Goal: Task Accomplishment & Management: Complete application form

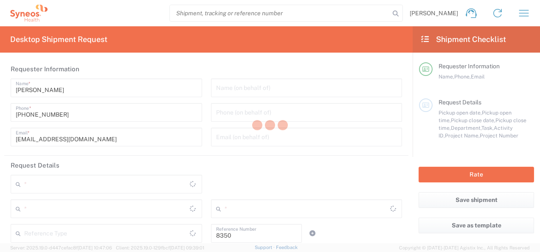
type input "Department"
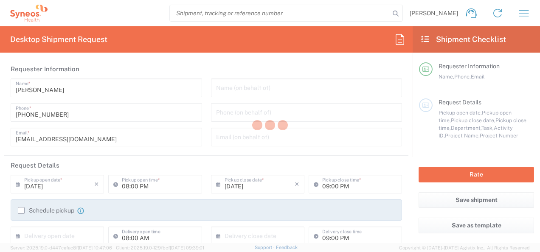
type input "Województwo Mazowieckie"
type input "Poland"
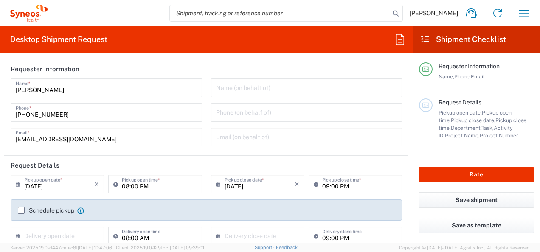
type input "Syneos Health Poland sp. z.o.o"
click at [526, 12] on icon "button" at bounding box center [524, 13] width 14 height 14
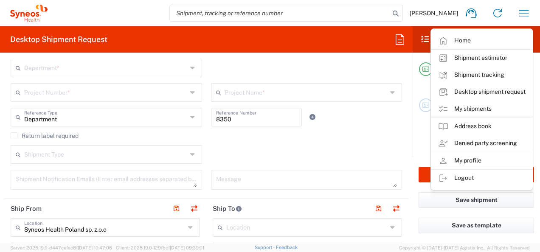
scroll to position [212, 0]
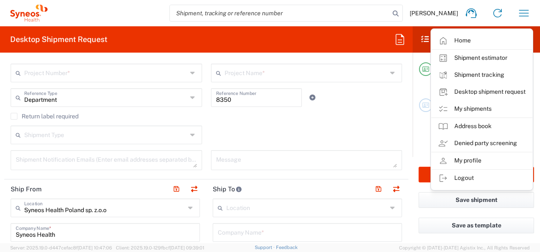
drag, startPoint x: 332, startPoint y: 17, endPoint x: 332, endPoint y: 102, distance: 84.8
click at [332, 17] on input "search" at bounding box center [280, 13] width 220 height 16
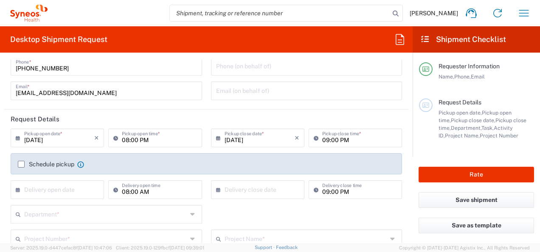
scroll to position [85, 0]
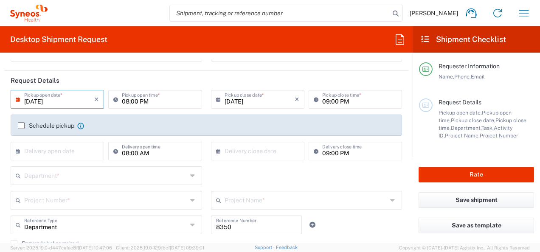
click at [53, 100] on input "[DATE]" at bounding box center [59, 98] width 70 height 15
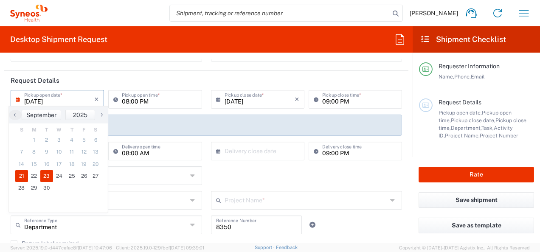
click at [43, 176] on span "23" at bounding box center [46, 176] width 13 height 12
type input "09/23/2025"
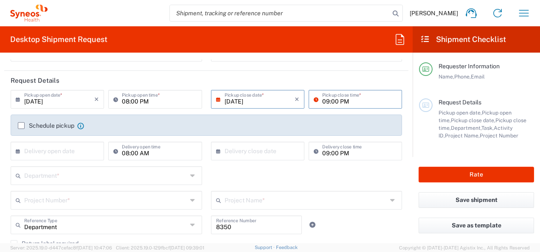
click at [339, 101] on input "09:00 PM" at bounding box center [359, 98] width 75 height 15
click at [361, 94] on input "09:00 PM" at bounding box center [359, 98] width 75 height 15
drag, startPoint x: 128, startPoint y: 103, endPoint x: 123, endPoint y: 101, distance: 5.0
click at [127, 103] on input "08:00 PM" at bounding box center [159, 98] width 75 height 15
click at [138, 101] on input "08:00 PM" at bounding box center [159, 98] width 75 height 15
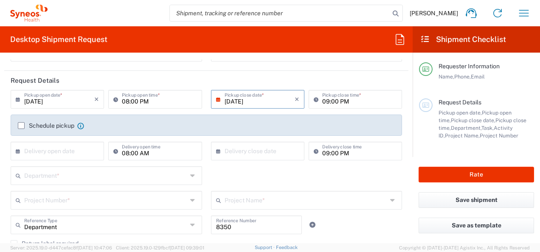
click at [21, 125] on label "Schedule pickup" at bounding box center [46, 125] width 56 height 7
click at [21, 126] on input "Schedule pickup" at bounding box center [21, 126] width 0 height 0
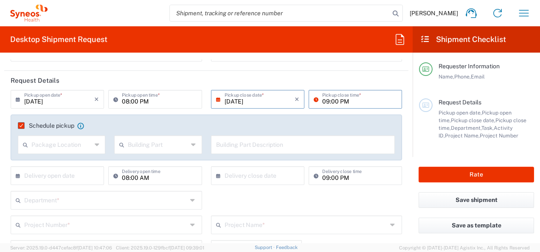
drag, startPoint x: 352, startPoint y: 93, endPoint x: 339, endPoint y: 113, distance: 23.5
click at [353, 93] on input "09:00 PM" at bounding box center [359, 98] width 75 height 15
click at [95, 144] on icon at bounding box center [98, 145] width 6 height 14
click at [92, 144] on div "Package Location" at bounding box center [61, 144] width 87 height 19
click at [191, 145] on icon at bounding box center [194, 145] width 6 height 14
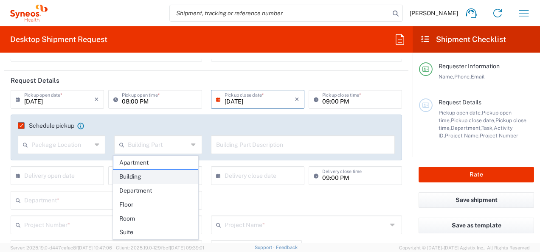
click at [134, 176] on span "Building" at bounding box center [155, 176] width 84 height 13
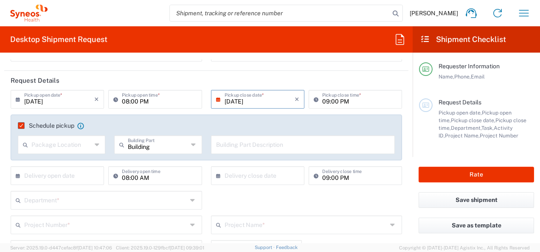
click at [192, 146] on icon at bounding box center [194, 145] width 6 height 14
type input "Building"
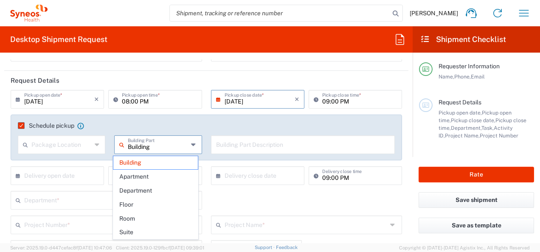
click at [193, 143] on icon at bounding box center [194, 145] width 6 height 14
click at [99, 144] on div "Package Location" at bounding box center [61, 144] width 87 height 19
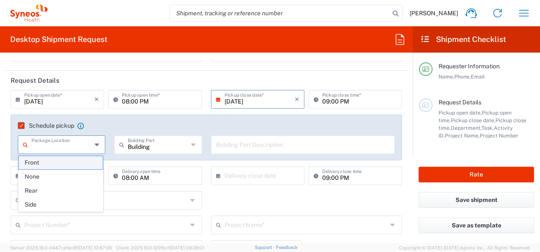
click at [54, 158] on span "Front" at bounding box center [61, 162] width 84 height 13
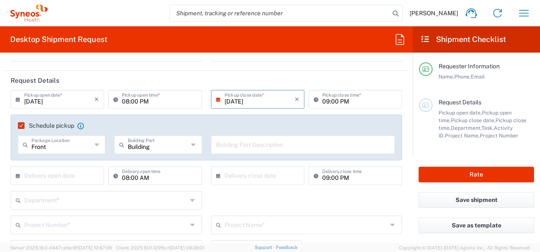
click at [95, 145] on icon at bounding box center [98, 145] width 6 height 14
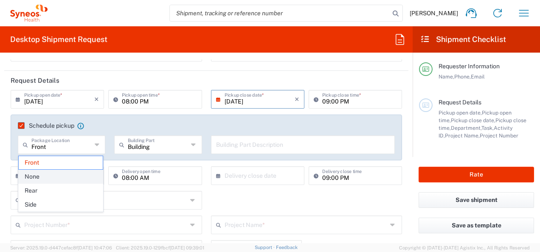
click at [42, 176] on span "None" at bounding box center [61, 176] width 84 height 13
type input "None"
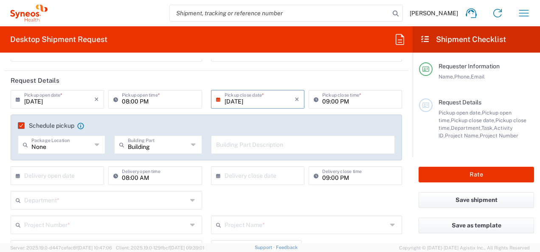
click at [191, 148] on icon at bounding box center [194, 145] width 6 height 14
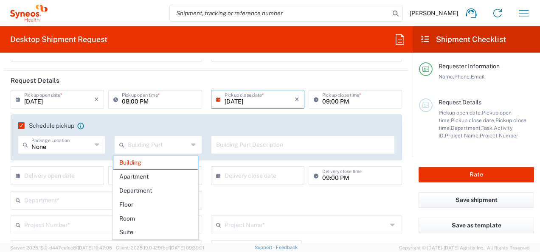
click at [191, 143] on icon at bounding box center [194, 145] width 6 height 14
click at [187, 141] on div "Building Part" at bounding box center [157, 144] width 87 height 19
click at [192, 143] on icon at bounding box center [194, 145] width 6 height 14
click at [172, 162] on span "Building" at bounding box center [155, 162] width 84 height 13
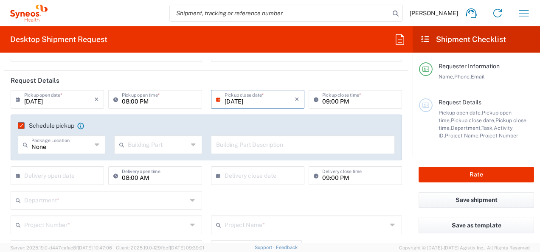
click at [95, 143] on icon at bounding box center [98, 145] width 6 height 14
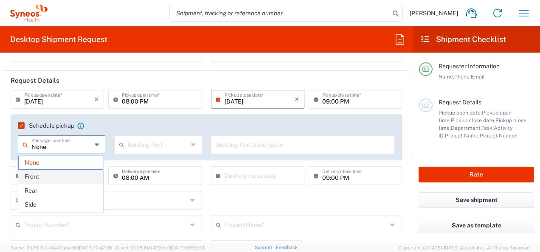
click at [49, 175] on span "Front" at bounding box center [61, 176] width 84 height 13
type input "Front"
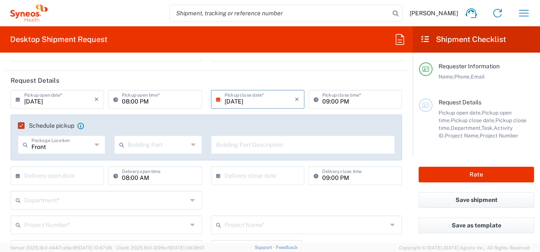
scroll to position [127, 0]
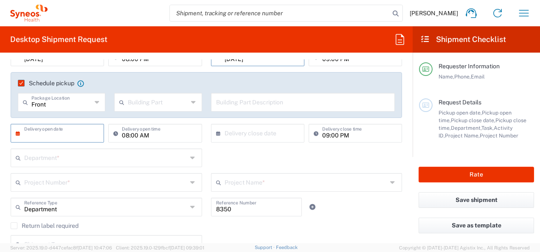
click at [64, 132] on input "text" at bounding box center [59, 132] width 70 height 15
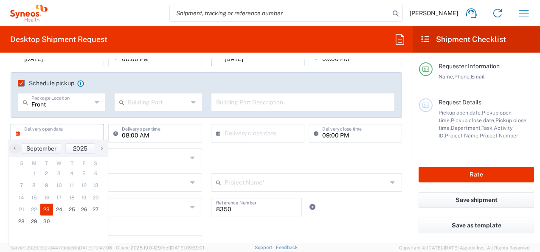
click at [45, 209] on span "23" at bounding box center [46, 210] width 13 height 12
type input "09/23/2025"
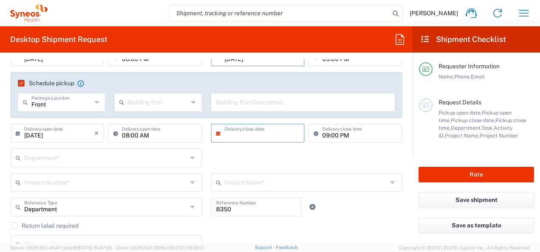
click at [265, 131] on input "text" at bounding box center [259, 132] width 70 height 15
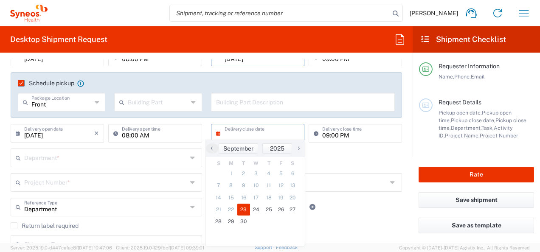
click at [243, 210] on span "23" at bounding box center [243, 210] width 13 height 12
type input "09/23/2025"
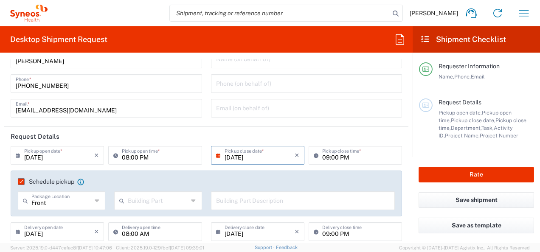
scroll to position [42, 0]
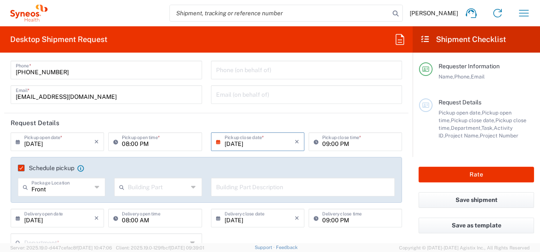
click at [187, 187] on div "Building Part" at bounding box center [157, 187] width 87 height 19
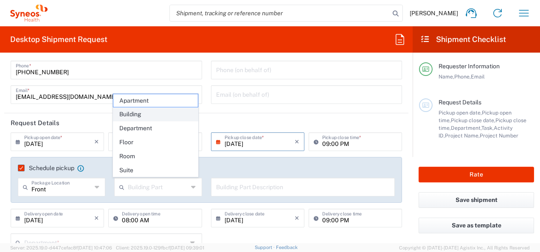
click at [141, 118] on span "Building" at bounding box center [155, 114] width 84 height 13
type input "Building"
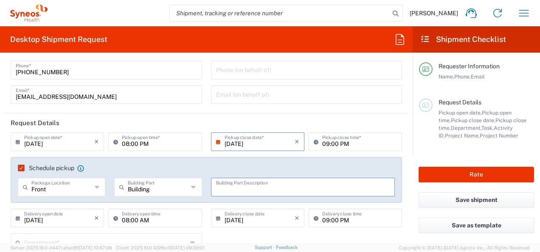
click at [222, 188] on input "text" at bounding box center [303, 186] width 174 height 15
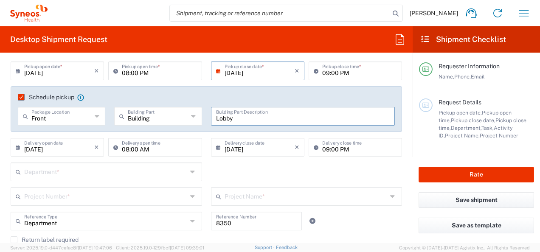
scroll to position [127, 0]
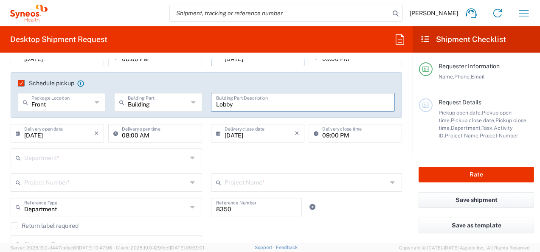
type input "Lobby"
click at [190, 183] on icon at bounding box center [193, 183] width 7 height 14
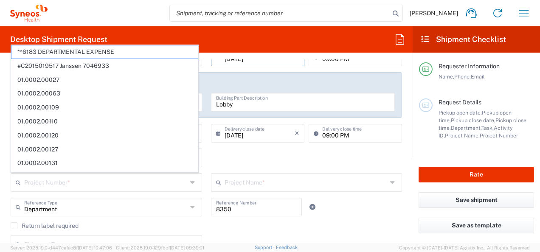
click at [190, 183] on icon at bounding box center [193, 183] width 7 height 14
click at [279, 161] on div "Department * 3000 3100 3109 3110 3111 3112 3125 3130 3135 3136 3150 3155 3165 3…" at bounding box center [206, 160] width 400 height 25
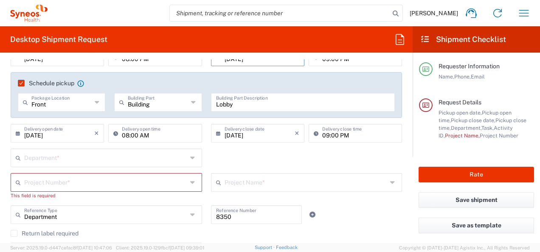
click at [190, 159] on icon at bounding box center [193, 158] width 7 height 14
type input "8350"
click at [126, 199] on div "This field is required" at bounding box center [106, 196] width 191 height 8
click at [47, 180] on input "text" at bounding box center [105, 181] width 163 height 15
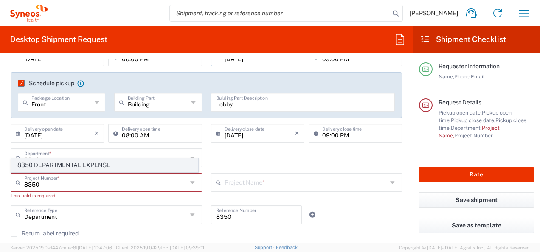
click at [100, 164] on span "8350 DEPARTMENTAL EXPENSE" at bounding box center [104, 165] width 186 height 13
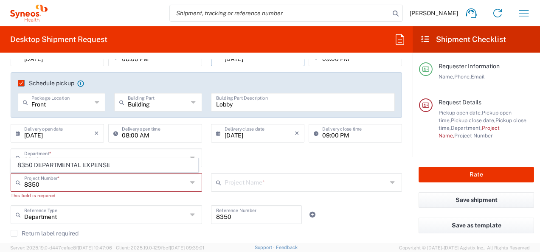
type input "8350 DEPARTMENTAL EXPENSE"
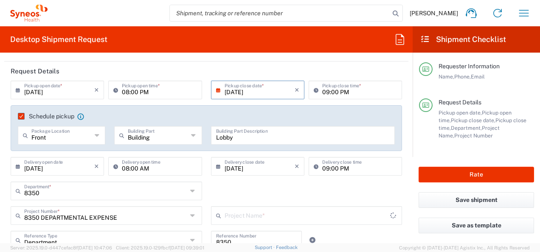
type input "8350 DEPARTMENTAL EXPENSE"
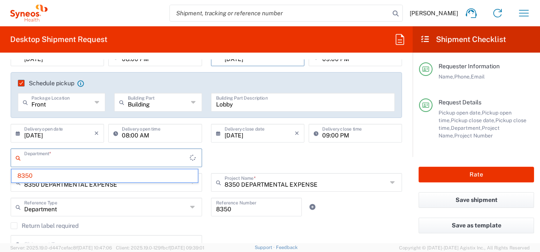
click at [110, 155] on input "text" at bounding box center [106, 157] width 165 height 15
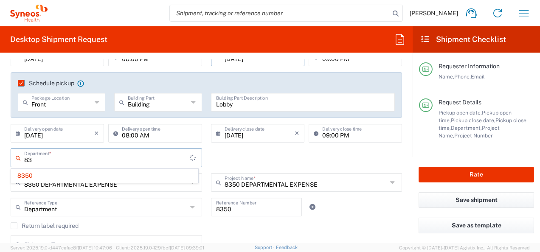
type input "8"
type input "D"
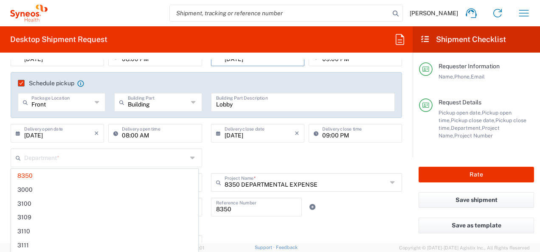
click at [208, 148] on div "Department * 8350 3000 3100 3109 3110 3111 3112 3125 3130 3135 3136 3150 3155 3…" at bounding box center [206, 160] width 400 height 25
type input "8350"
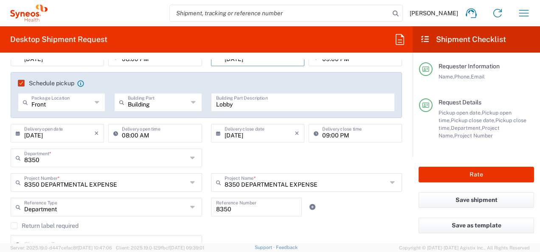
scroll to position [170, 0]
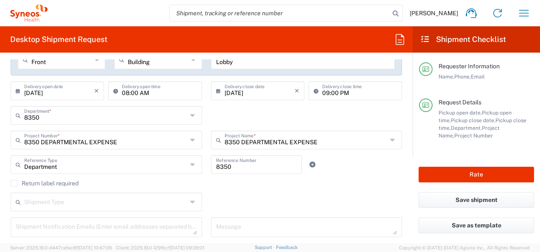
click at [190, 164] on icon at bounding box center [193, 165] width 7 height 14
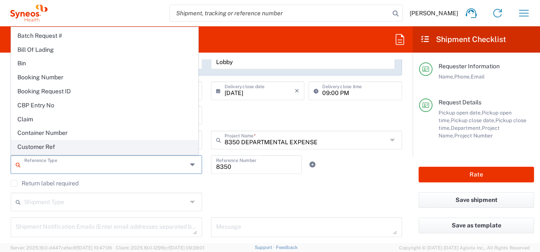
scroll to position [85, 0]
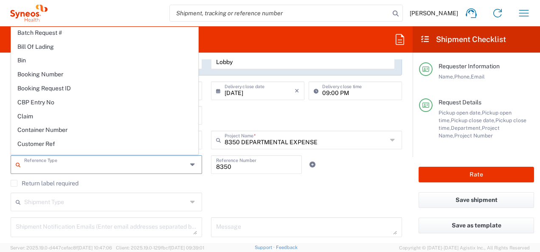
click at [221, 38] on agx-form-header "Desktop Shipment Request" at bounding box center [206, 39] width 412 height 26
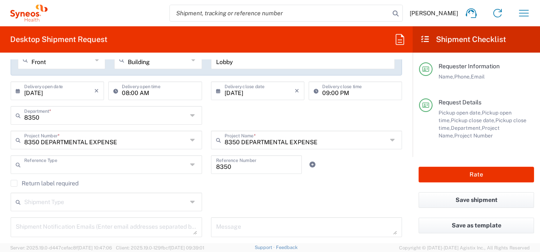
type input "Department"
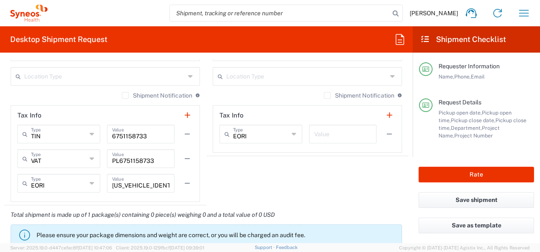
scroll to position [679, 0]
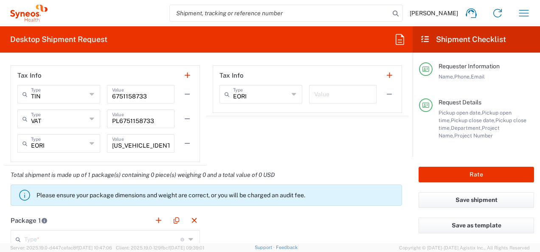
click at [169, 144] on div "PL675115873300000 Value" at bounding box center [140, 143] width 67 height 19
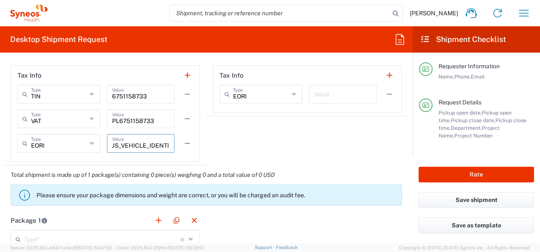
click at [144, 123] on input "PL6751158733" at bounding box center [140, 118] width 57 height 15
click at [145, 121] on input "PL6751158733" at bounding box center [140, 118] width 57 height 15
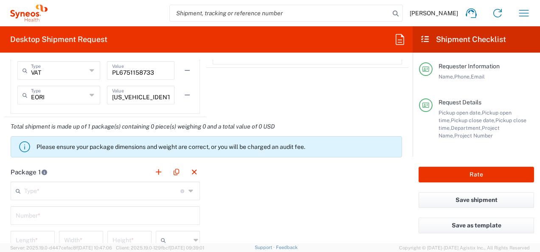
scroll to position [764, 0]
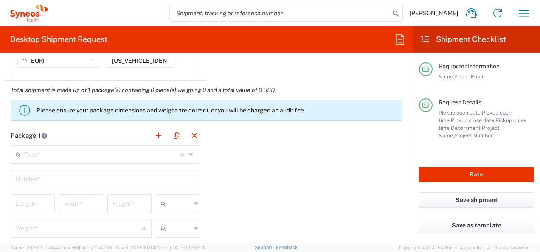
click at [188, 152] on icon at bounding box center [191, 155] width 6 height 14
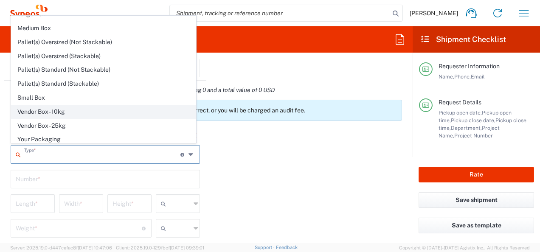
scroll to position [0, 0]
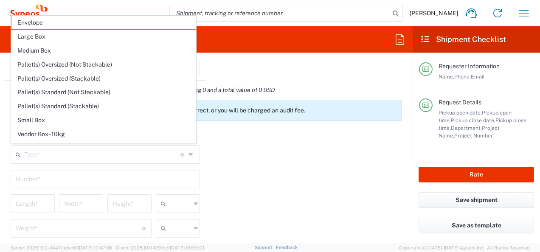
drag, startPoint x: 272, startPoint y: 142, endPoint x: 248, endPoint y: 135, distance: 25.0
click at [272, 141] on div "Package 1 Type * Material used to package goods Envelope Large Box Medium Box P…" at bounding box center [206, 219] width 404 height 186
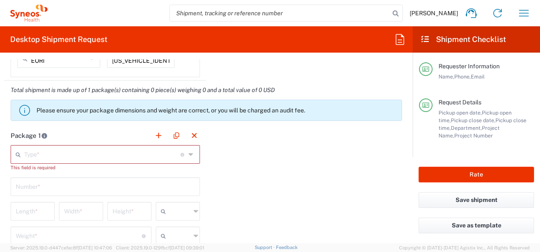
click at [188, 155] on icon at bounding box center [191, 155] width 6 height 14
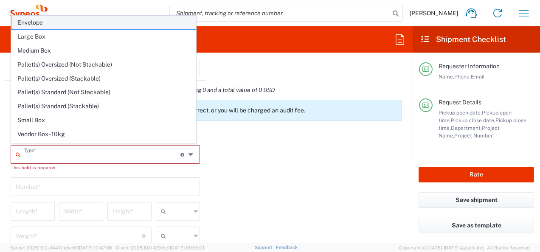
click at [32, 23] on span "Envelope" at bounding box center [103, 22] width 184 height 13
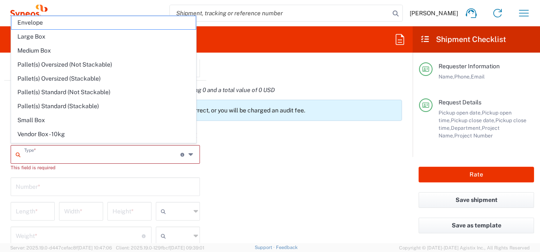
type input "Envelope"
type input "1"
type input "9.5"
type input "12.5"
type input "0.25"
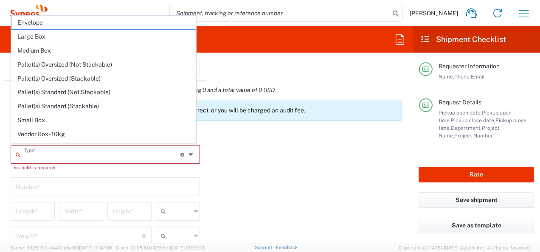
type input "in"
type input "0.45"
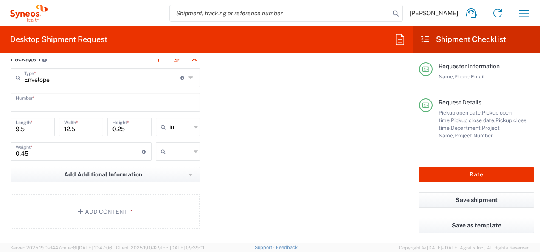
scroll to position [848, 0]
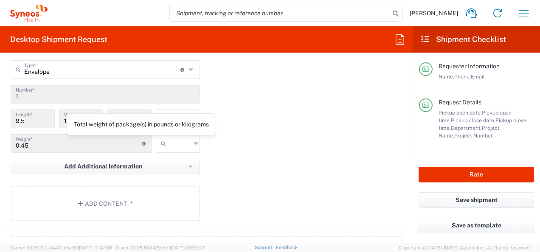
click at [142, 142] on icon at bounding box center [144, 144] width 5 height 4
click at [257, 152] on div "Package 1 Envelope Type * Material used to package goods Envelope Large Box Med…" at bounding box center [206, 134] width 404 height 186
click at [193, 142] on icon at bounding box center [195, 144] width 5 height 14
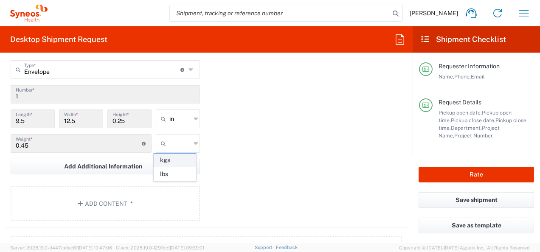
click at [176, 160] on span "kgs" at bounding box center [175, 160] width 42 height 13
type input "kgs"
click at [193, 116] on icon at bounding box center [195, 119] width 5 height 14
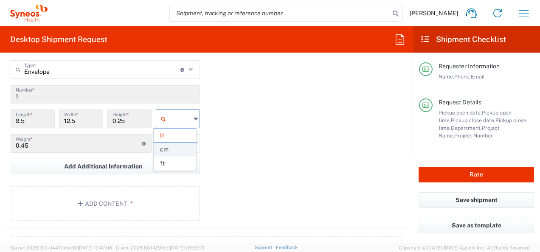
click at [175, 148] on span "cm" at bounding box center [175, 149] width 42 height 13
type input "24.13"
type input "31.75"
type input "0.64"
type input "cm"
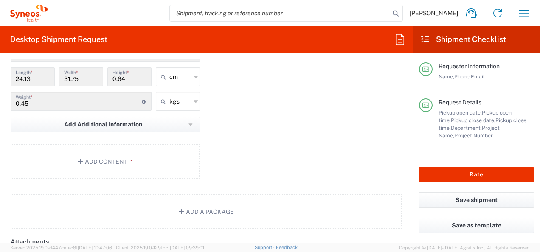
scroll to position [891, 0]
click at [108, 152] on button "Add Content *" at bounding box center [105, 161] width 189 height 35
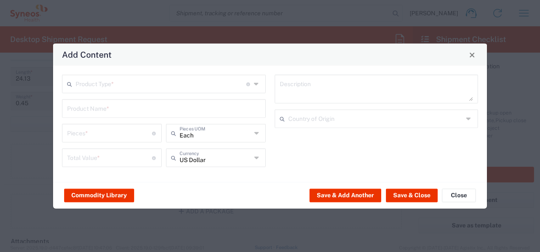
click at [253, 83] on div "Product Type * Document: Paper document generated internally by Syneos, a clien…" at bounding box center [164, 84] width 204 height 19
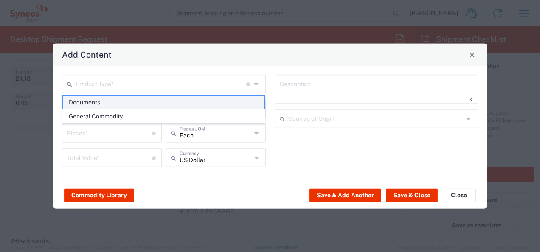
click at [97, 100] on span "Documents" at bounding box center [164, 102] width 202 height 13
type input "Documents"
type input "1"
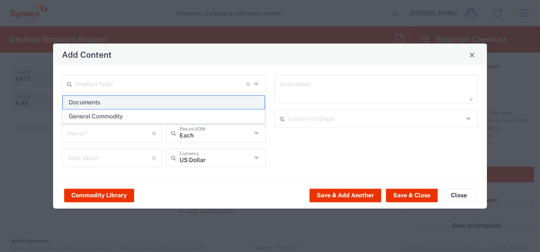
type textarea "Documents"
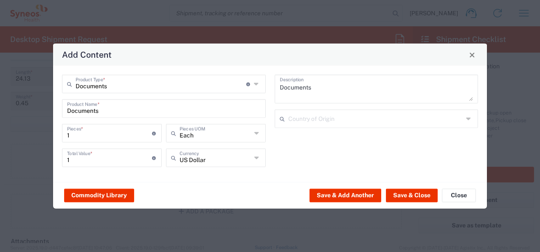
click at [257, 87] on icon at bounding box center [257, 84] width 6 height 14
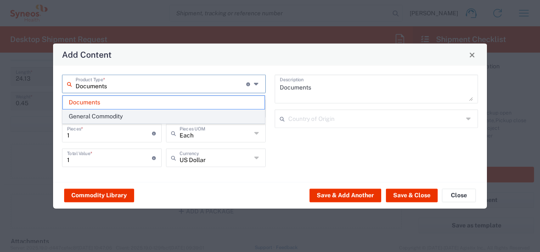
click at [115, 116] on span "General Commodity" at bounding box center [164, 116] width 202 height 13
type input "General Commodity"
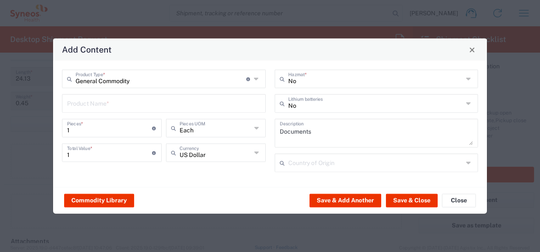
click at [254, 79] on icon at bounding box center [257, 79] width 6 height 14
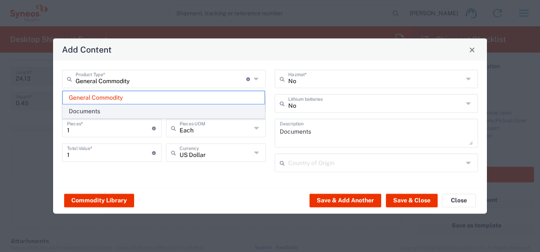
click at [98, 110] on span "Documents" at bounding box center [164, 111] width 202 height 13
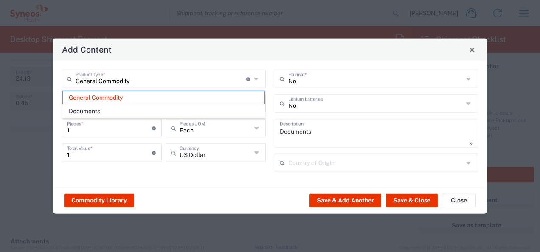
type input "Documents"
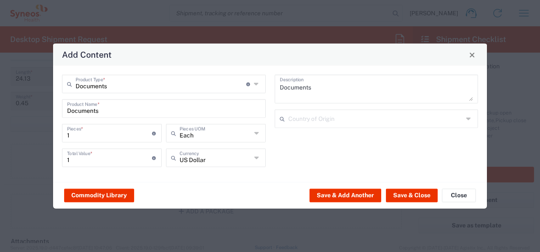
click at [255, 159] on icon at bounding box center [257, 158] width 6 height 14
type input "p"
click at [193, 141] on span "Polish Zloty" at bounding box center [216, 140] width 98 height 13
type input "Polish Zloty"
click at [467, 120] on icon at bounding box center [469, 119] width 7 height 14
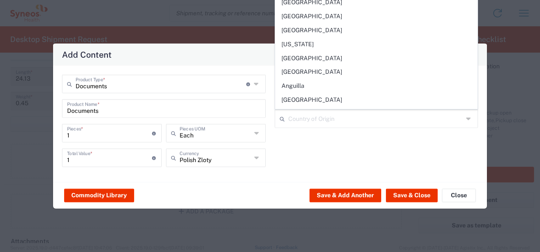
click at [467, 120] on icon at bounding box center [469, 119] width 7 height 14
click at [314, 170] on div "Documents Description Country of Origin" at bounding box center [376, 124] width 213 height 98
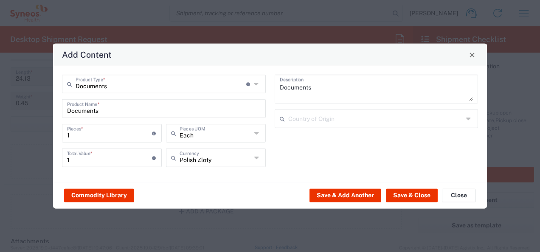
click at [306, 118] on input "text" at bounding box center [375, 118] width 175 height 15
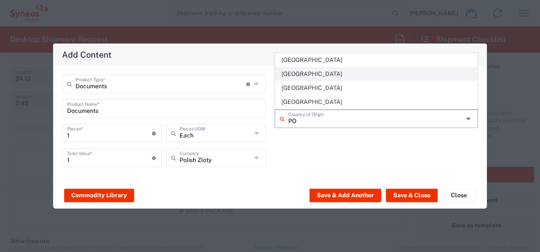
click at [309, 78] on span "Poland" at bounding box center [376, 73] width 202 height 13
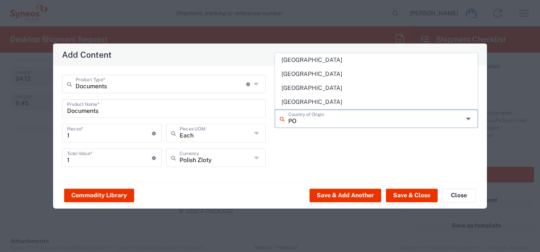
type input "Poland"
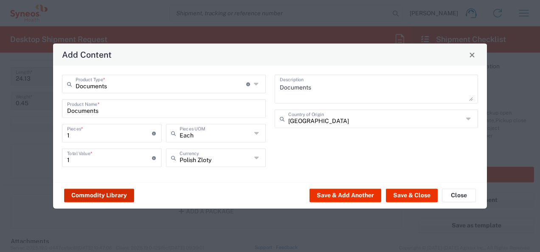
click at [117, 193] on button "Commodity Library" at bounding box center [99, 195] width 70 height 14
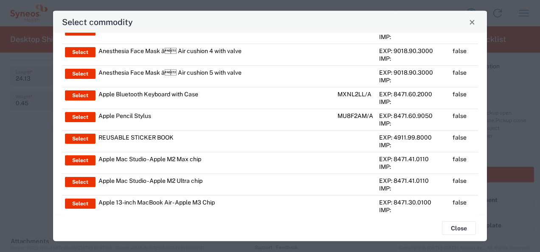
scroll to position [1762, 0]
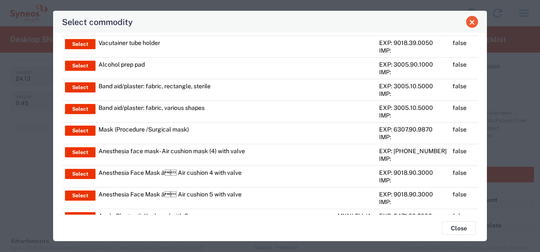
click at [474, 23] on span "Close" at bounding box center [472, 22] width 6 height 6
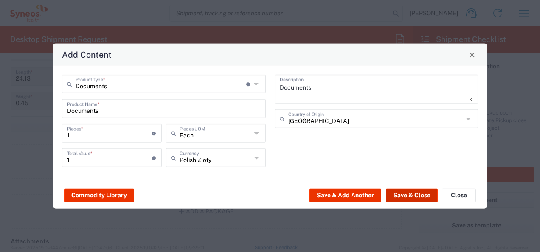
click at [413, 195] on button "Save & Close" at bounding box center [412, 195] width 52 height 14
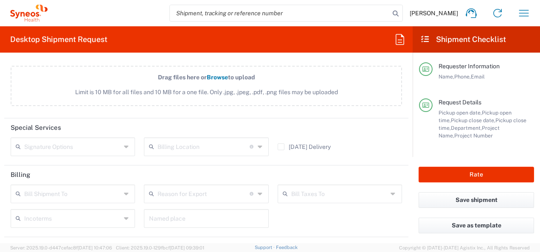
scroll to position [1145, 0]
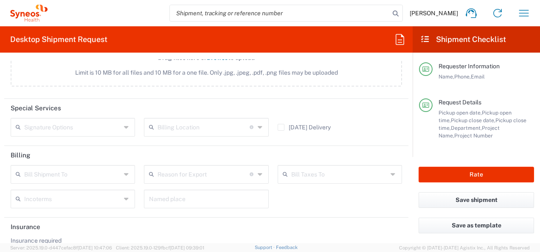
click at [125, 124] on icon at bounding box center [127, 127] width 6 height 14
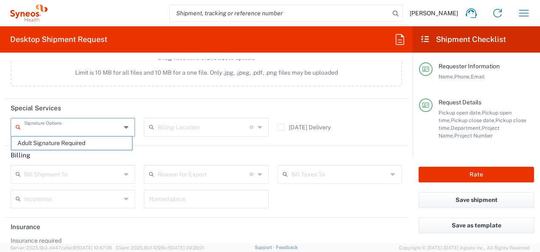
click at [125, 124] on icon at bounding box center [127, 127] width 6 height 14
click at [257, 125] on icon at bounding box center [260, 127] width 6 height 14
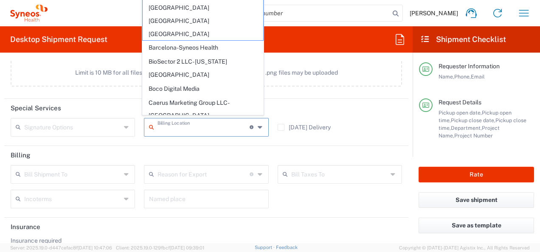
click at [257, 125] on icon at bounding box center [260, 127] width 6 height 14
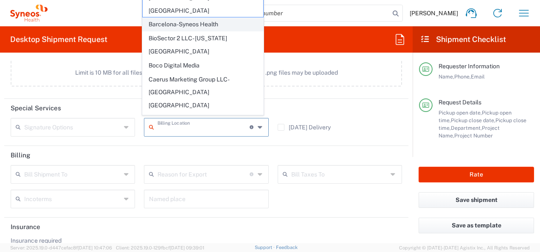
scroll to position [0, 0]
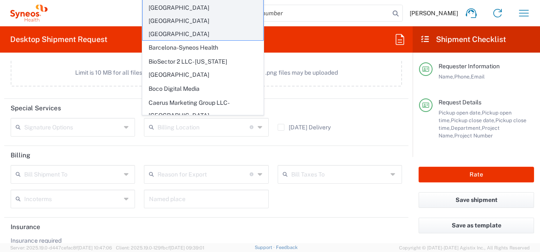
click at [163, 5] on span "Addison Whitney LLC-Morrisvile NC US" at bounding box center [203, 14] width 120 height 52
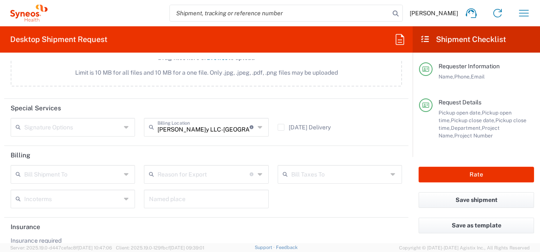
click at [257, 126] on icon at bounding box center [260, 127] width 6 height 14
type input "Addison Whitney LLC-Morrisvile NC US"
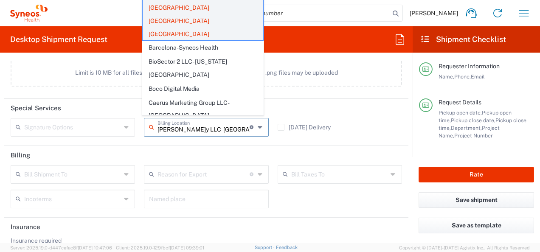
click at [159, 5] on span "Addison Whitney LLC-Morrisvile NC US" at bounding box center [203, 14] width 120 height 52
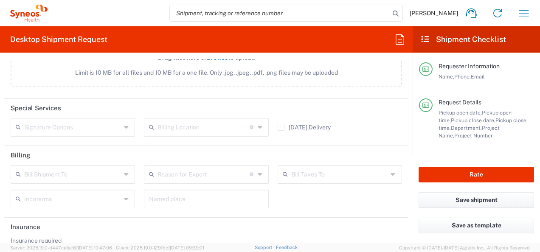
click at [146, 5] on div "Marzena Owsianko Home Shipment estimator Shipment tracking Desktop shipment req…" at bounding box center [292, 13] width 489 height 20
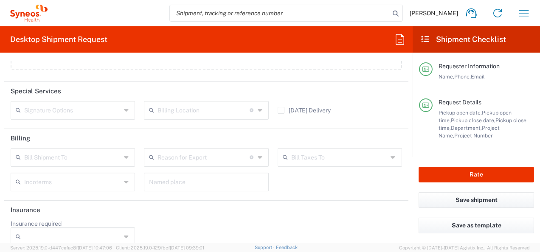
scroll to position [1172, 0]
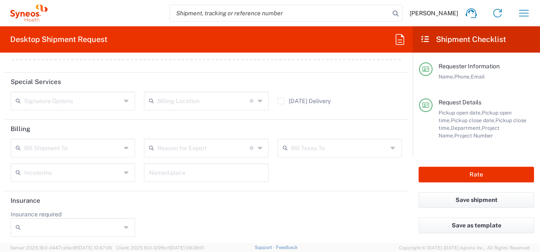
click at [124, 168] on icon at bounding box center [127, 173] width 6 height 14
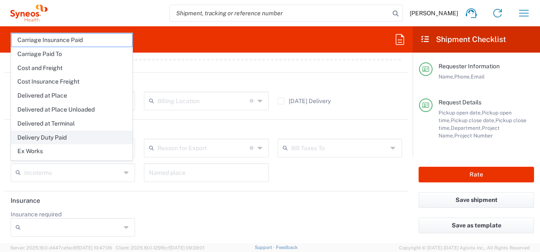
click at [59, 134] on span "Delivery Duty Paid" at bounding box center [71, 137] width 120 height 13
type input "Sender/Shipper"
type input "Delivery Duty Paid"
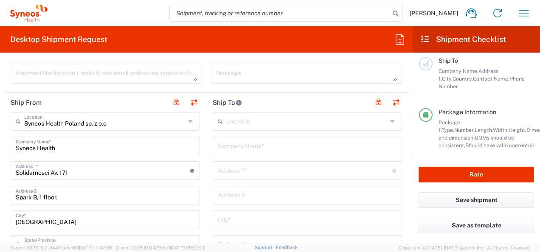
scroll to position [169, 0]
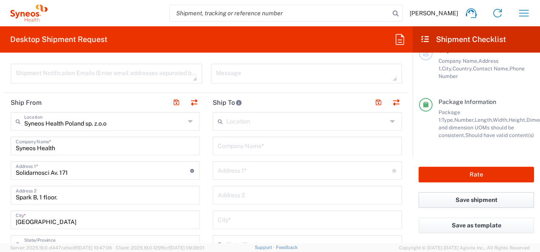
click at [468, 201] on button "Save shipment" at bounding box center [475, 200] width 115 height 16
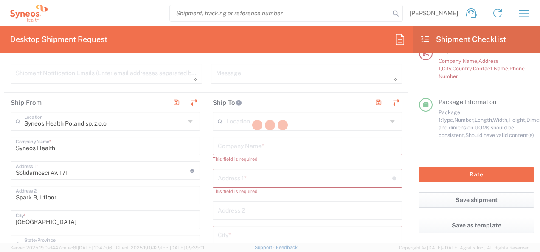
type input "8350 DEPARTMENTAL EXPENSE"
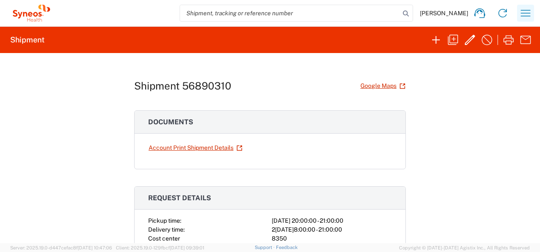
click at [525, 12] on icon "button" at bounding box center [525, 13] width 14 height 14
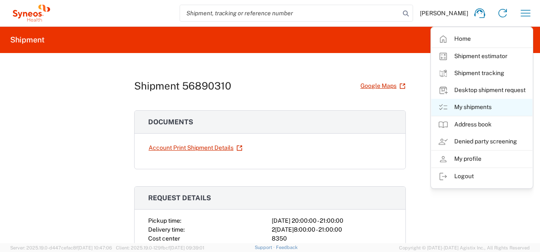
click at [481, 108] on link "My shipments" at bounding box center [481, 107] width 101 height 17
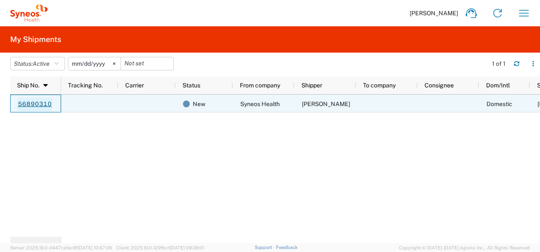
click at [36, 101] on link "56890310" at bounding box center [34, 105] width 35 height 14
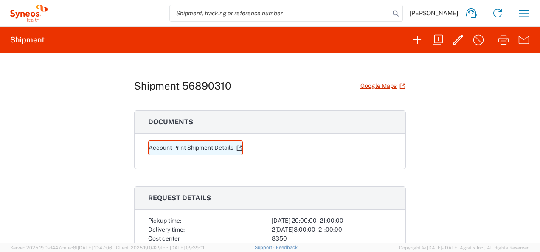
click at [178, 146] on link "Account Print Shipment Details" at bounding box center [195, 147] width 95 height 15
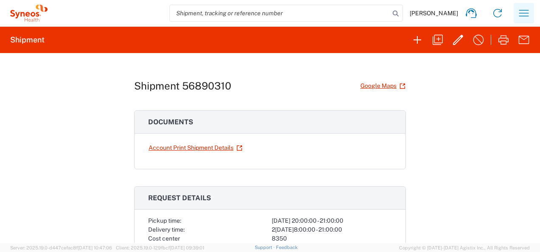
click at [523, 18] on icon "button" at bounding box center [524, 13] width 14 height 14
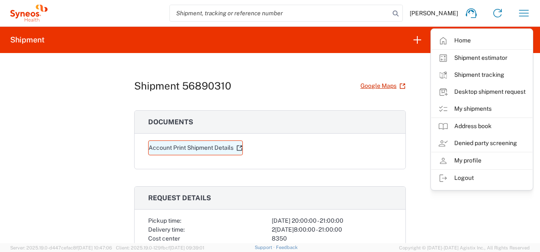
click at [205, 146] on link "Account Print Shipment Details" at bounding box center [195, 147] width 95 height 15
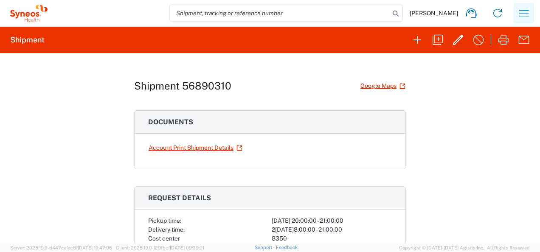
click at [524, 13] on icon "button" at bounding box center [524, 13] width 10 height 6
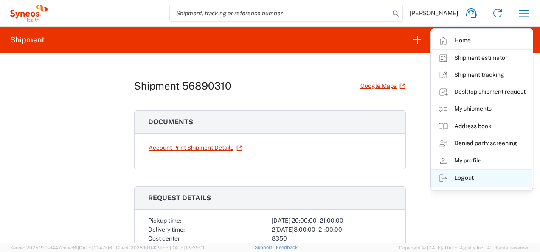
click at [462, 179] on link "Logout" at bounding box center [481, 178] width 101 height 17
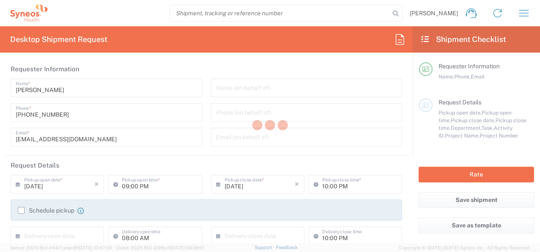
type input "Department"
type input "Województwo Mazowieckie"
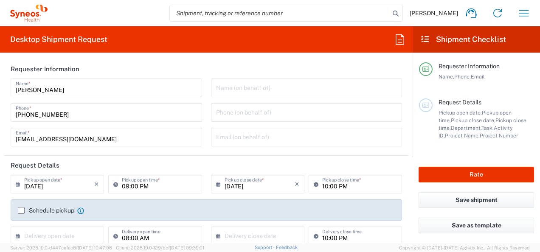
type input "Poland"
type input "Syneos Health Poland sp. z.o.o"
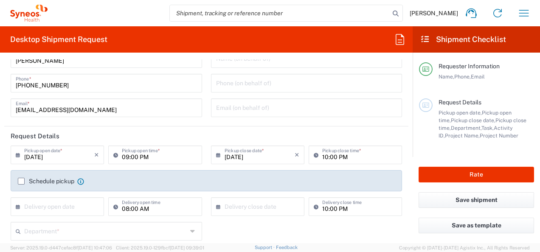
scroll to position [42, 0]
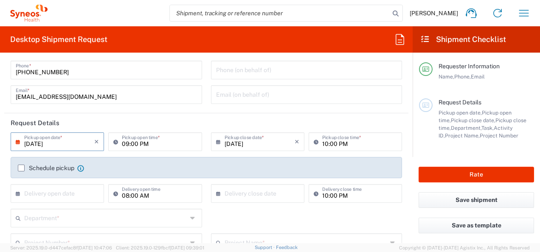
click at [54, 142] on input "09/21/2025" at bounding box center [59, 141] width 70 height 15
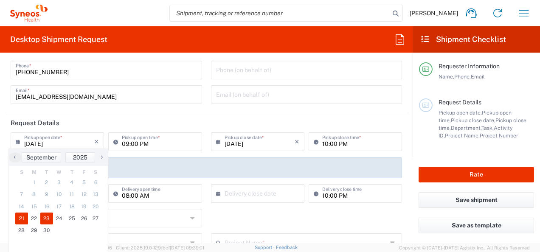
click at [49, 218] on span "23" at bounding box center [46, 219] width 13 height 12
type input "09/23/2025"
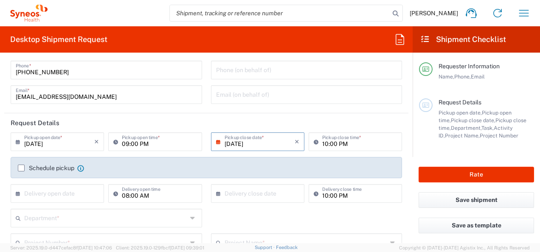
click at [21, 167] on label "Schedule pickup" at bounding box center [46, 168] width 56 height 7
click at [21, 168] on input "Schedule pickup" at bounding box center [21, 168] width 0 height 0
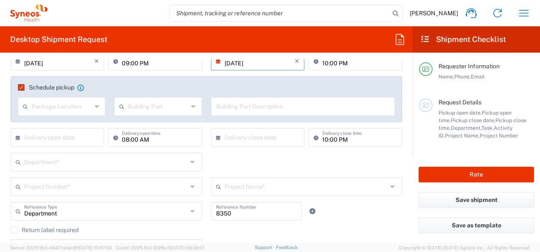
scroll to position [127, 0]
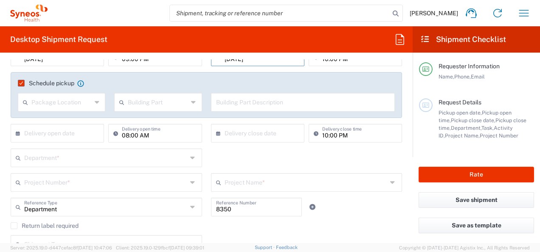
click at [95, 104] on icon at bounding box center [98, 102] width 6 height 14
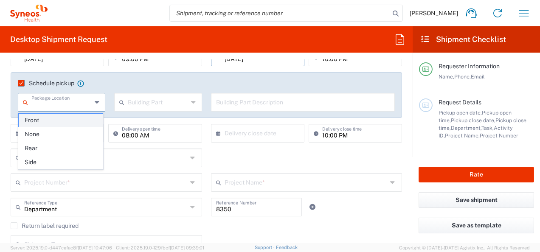
click at [50, 120] on span "Front" at bounding box center [61, 120] width 84 height 13
type input "Front"
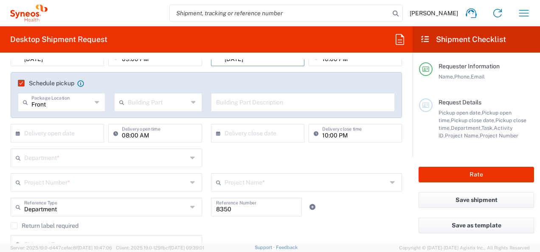
click at [191, 103] on icon at bounding box center [194, 102] width 6 height 14
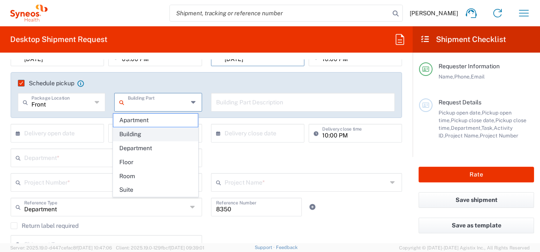
click at [137, 131] on span "Building" at bounding box center [155, 134] width 84 height 13
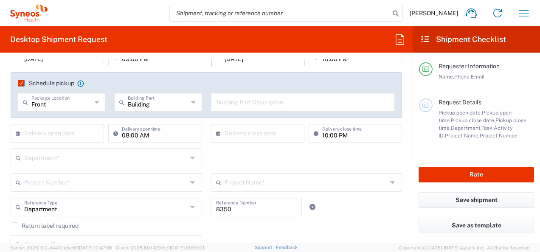
click at [191, 102] on icon at bounding box center [194, 102] width 6 height 14
type input "Building"
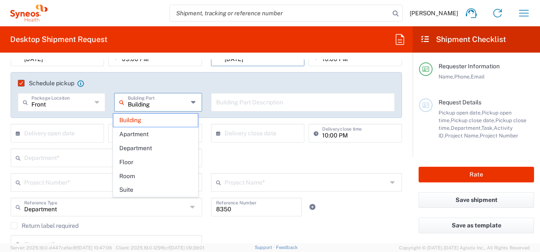
click at [95, 103] on icon at bounding box center [98, 102] width 6 height 14
type input "Front"
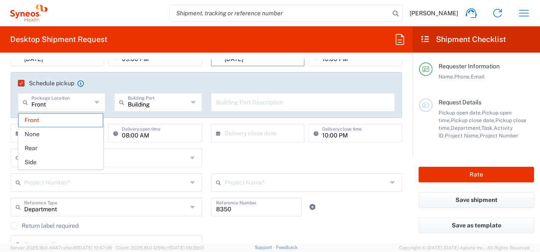
click at [191, 98] on icon at bounding box center [194, 102] width 6 height 14
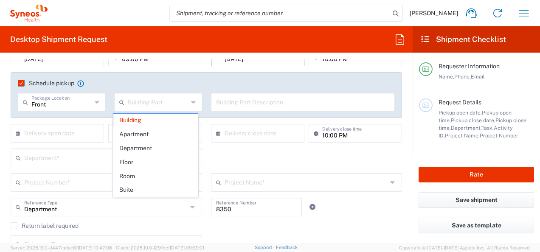
click at [191, 100] on icon at bounding box center [194, 102] width 6 height 14
drag, startPoint x: 193, startPoint y: 103, endPoint x: 209, endPoint y: 92, distance: 19.1
click at [193, 103] on icon at bounding box center [194, 102] width 6 height 14
click at [226, 78] on div "Schedule pickup When scheduling a pickup please be sure to meet the following c…" at bounding box center [206, 95] width 391 height 46
type input "Building"
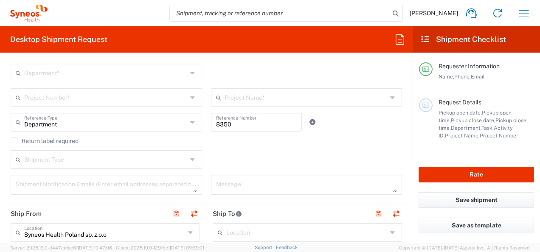
scroll to position [255, 0]
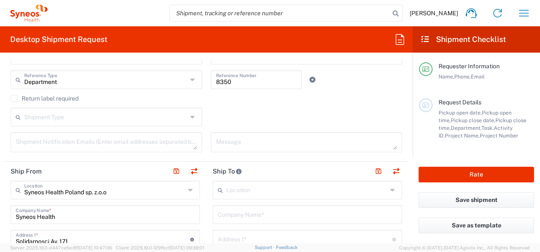
click at [190, 118] on icon at bounding box center [193, 117] width 7 height 14
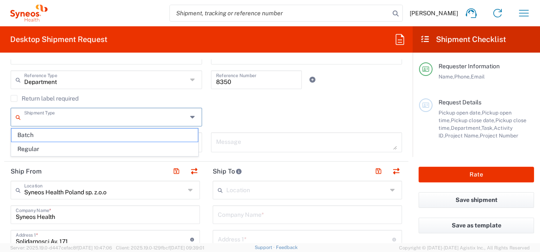
click at [239, 97] on agx-checkbox-control "Return label required" at bounding box center [206, 98] width 391 height 7
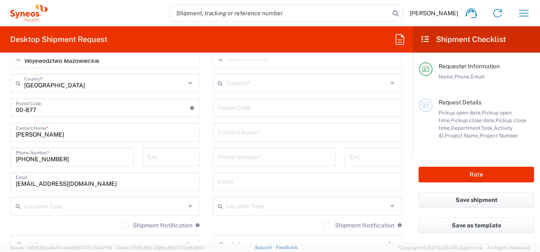
scroll to position [551, 0]
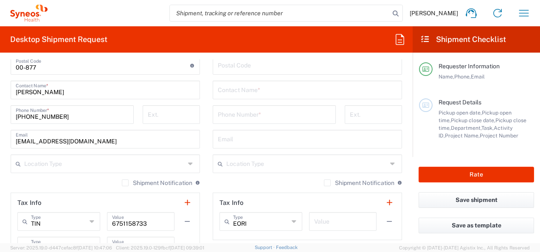
click at [188, 165] on icon at bounding box center [191, 164] width 7 height 14
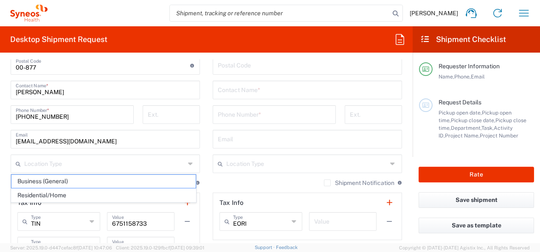
click at [188, 165] on icon at bounding box center [191, 164] width 7 height 14
click at [188, 163] on icon at bounding box center [191, 164] width 7 height 14
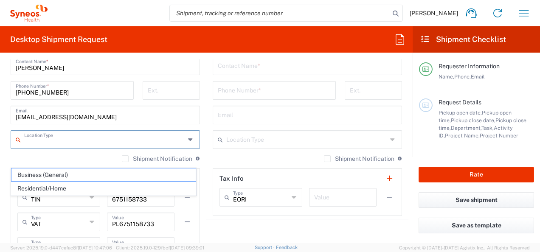
scroll to position [594, 0]
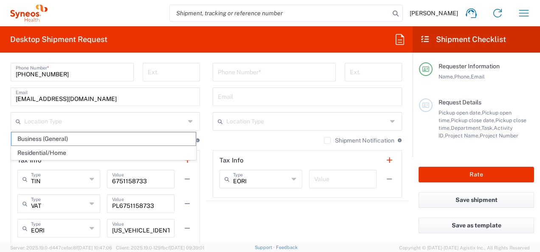
click at [206, 143] on main "Location Addison Whitney LLC-Morrisvile NC US Barcelona-Syneos Health BioSector…" at bounding box center [307, 19] width 202 height 356
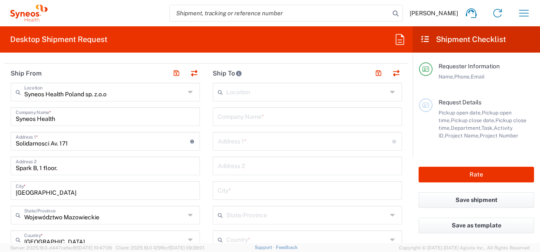
scroll to position [339, 0]
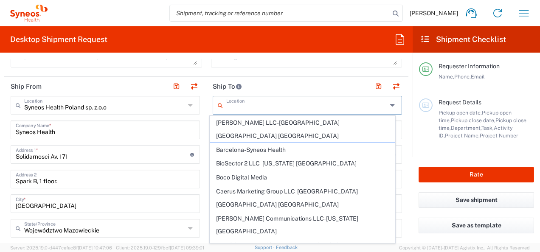
drag, startPoint x: 247, startPoint y: 105, endPoint x: 322, endPoint y: 105, distance: 74.7
click at [247, 105] on input "text" at bounding box center [306, 104] width 161 height 15
click at [390, 103] on icon at bounding box center [393, 105] width 7 height 14
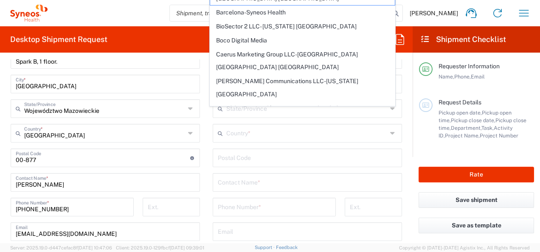
scroll to position [415, 0]
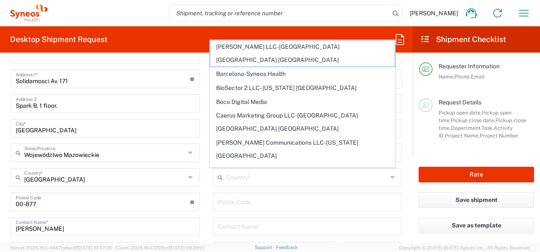
drag, startPoint x: 416, startPoint y: 187, endPoint x: 407, endPoint y: 183, distance: 10.1
click at [416, 186] on div "Rate" at bounding box center [475, 174] width 127 height 35
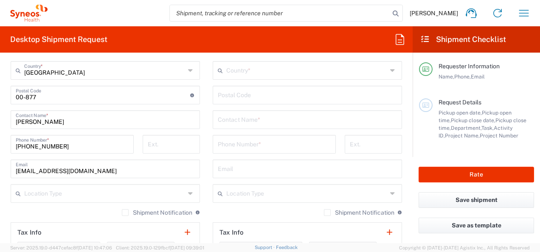
scroll to position [542, 0]
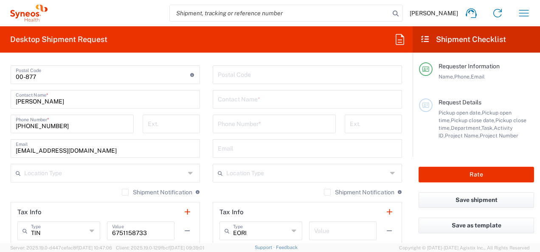
click at [390, 173] on icon at bounding box center [393, 173] width 7 height 14
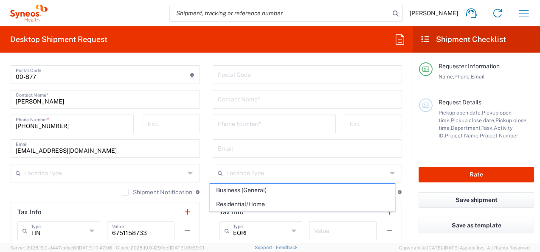
click at [390, 173] on icon at bounding box center [393, 173] width 7 height 14
click at [400, 155] on main "Location Addison Whitney LLC-Morrisvile NC US Barcelona-Syneos Health BioSector…" at bounding box center [307, 71] width 202 height 356
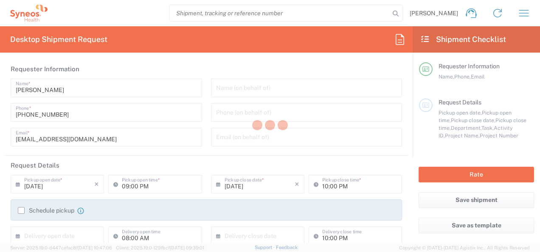
type input "Department"
type input "Województwo Mazowieckie"
type input "Poland"
type input "Department"
type input "Województwo Mazowieckie"
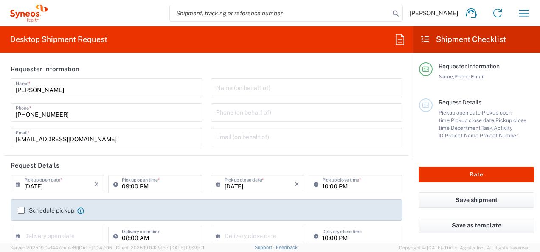
type input "[GEOGRAPHIC_DATA]"
type input "Syneos Health Poland sp. z.o.o"
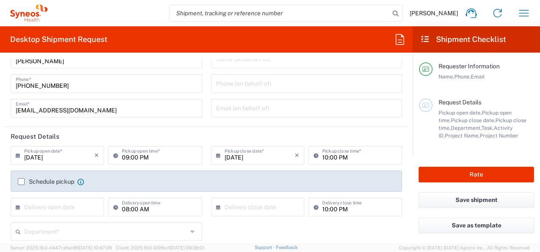
scroll to position [42, 0]
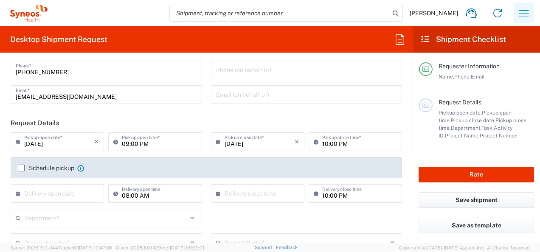
click at [524, 13] on icon "button" at bounding box center [524, 13] width 10 height 6
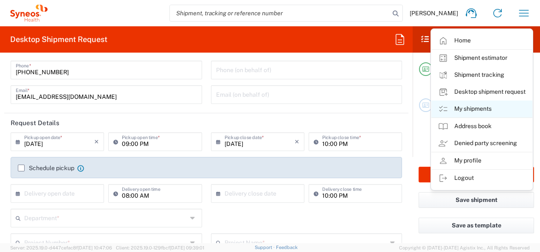
click at [487, 109] on link "My shipments" at bounding box center [481, 109] width 101 height 17
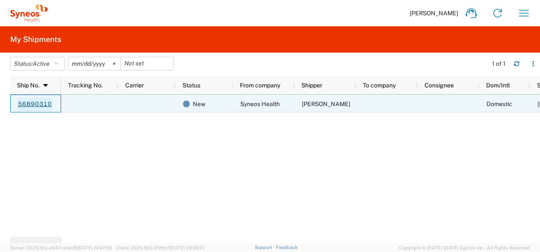
click at [38, 102] on link "56890310" at bounding box center [34, 105] width 35 height 14
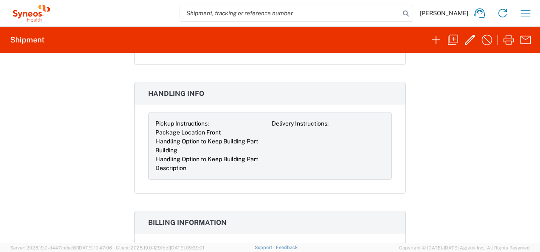
scroll to position [649, 0]
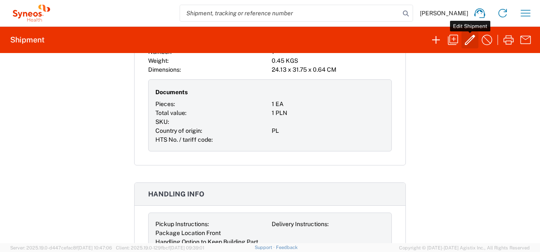
click at [469, 41] on icon "button" at bounding box center [470, 40] width 14 height 14
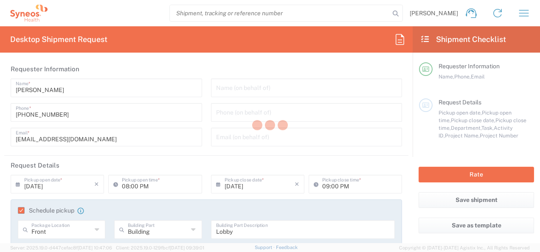
type input "8350 DEPARTMENTAL EXPENSE"
type input "Województwo Mazowieckie"
type input "Envelope"
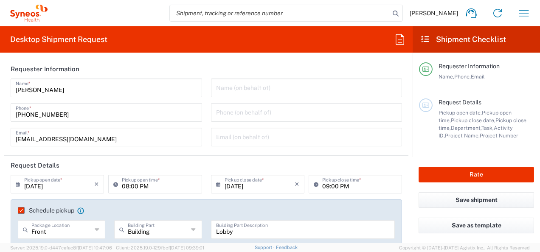
type input "8350 DEPARTMENTAL EXPENSE"
type input "8350"
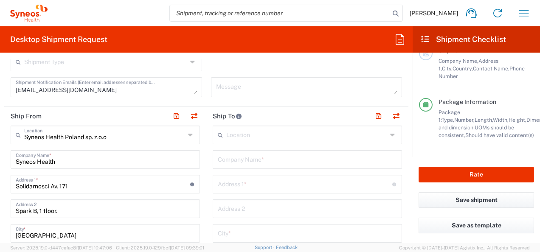
scroll to position [281, 0]
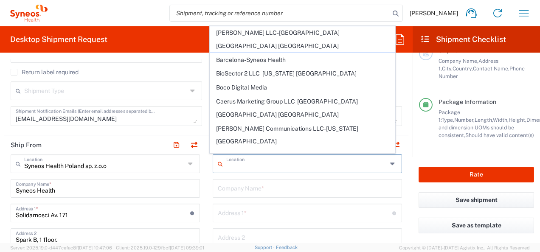
click at [243, 161] on input "text" at bounding box center [306, 163] width 161 height 15
click at [252, 184] on input "text" at bounding box center [307, 187] width 179 height 15
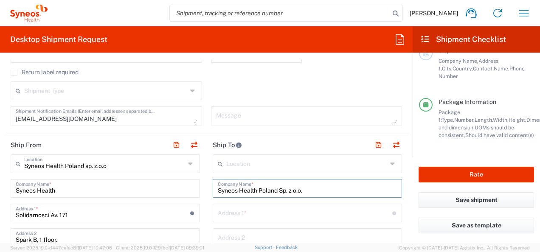
type input "Syneos Health Poland Sp. z o.o."
click at [236, 209] on input "text" at bounding box center [305, 212] width 174 height 15
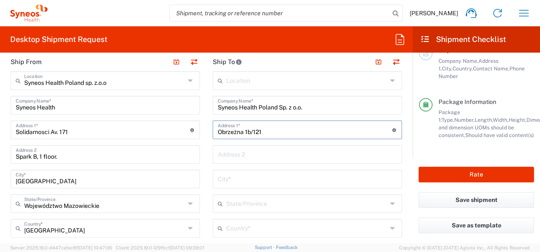
scroll to position [366, 0]
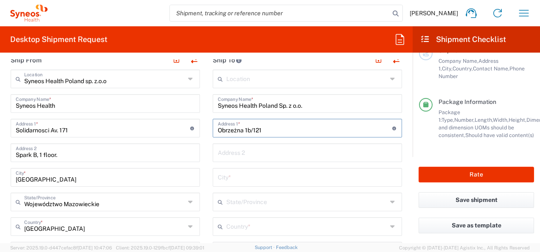
type input "Obrzeżna 1b/121"
click at [236, 176] on input "text" at bounding box center [307, 176] width 179 height 15
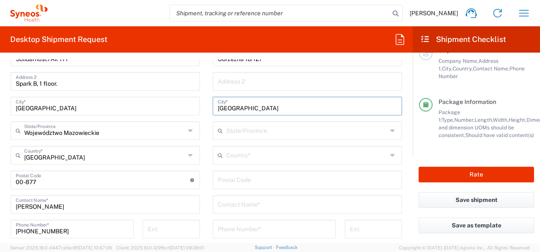
scroll to position [450, 0]
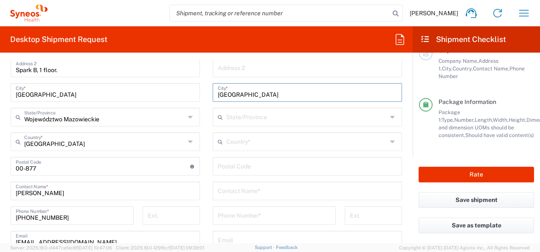
type input "Warsaw"
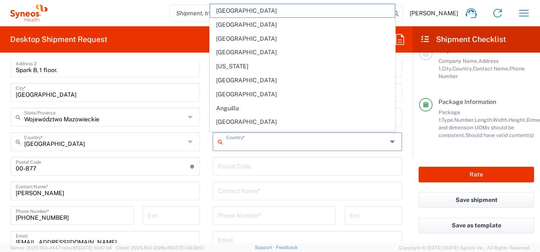
click at [250, 142] on input "text" at bounding box center [306, 141] width 161 height 15
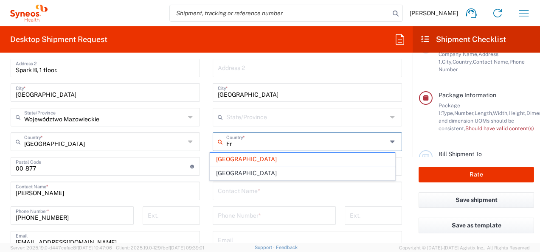
type input "F"
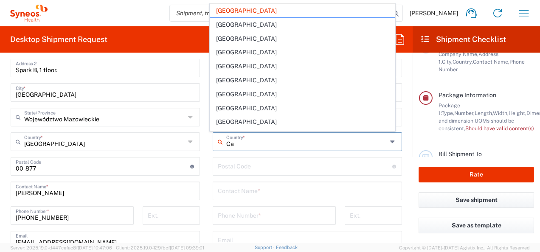
type input "C"
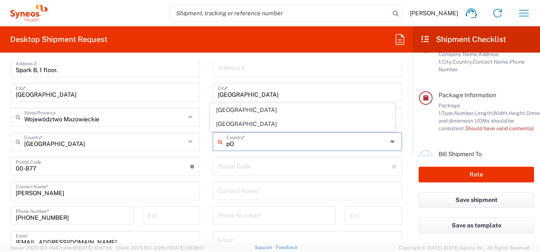
type input "p"
type input "Polska"
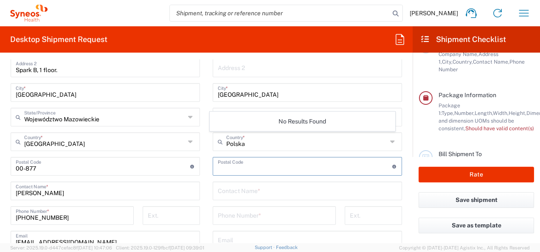
click at [280, 171] on input "undefined" at bounding box center [305, 165] width 174 height 15
type input "02-691"
click at [253, 144] on input "text" at bounding box center [306, 141] width 161 height 15
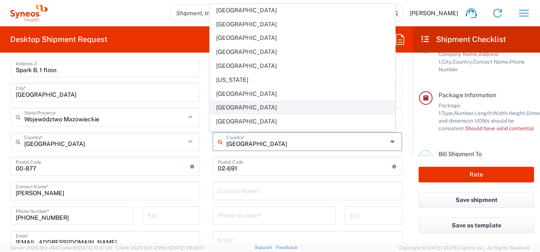
scroll to position [2365, 0]
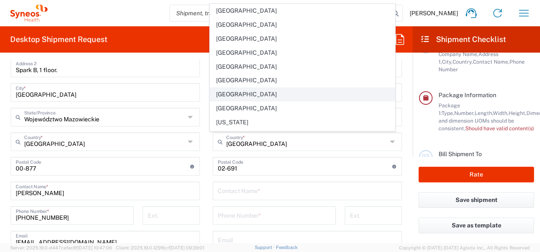
click at [229, 88] on span "[GEOGRAPHIC_DATA]" at bounding box center [302, 94] width 184 height 13
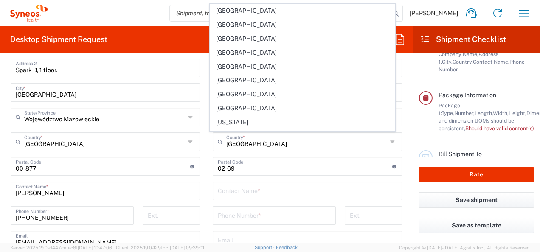
type input "[GEOGRAPHIC_DATA]"
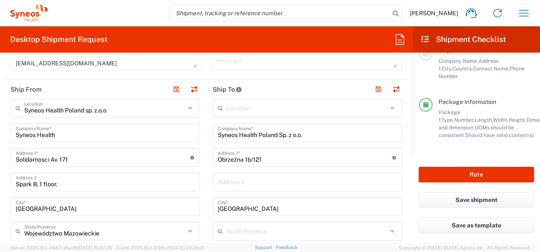
scroll to position [323, 0]
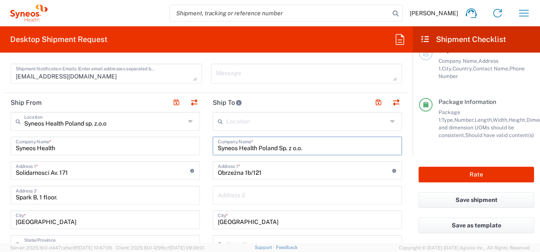
drag, startPoint x: 304, startPoint y: 148, endPoint x: 206, endPoint y: 142, distance: 98.2
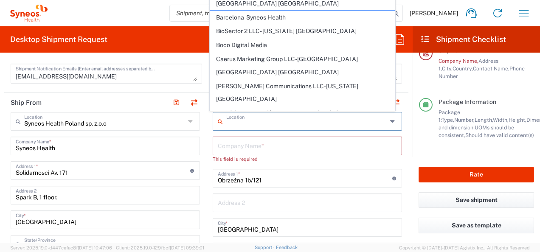
click at [231, 119] on input "text" at bounding box center [306, 120] width 161 height 15
paste input "Syneos Health Poland Sp. z o.o."
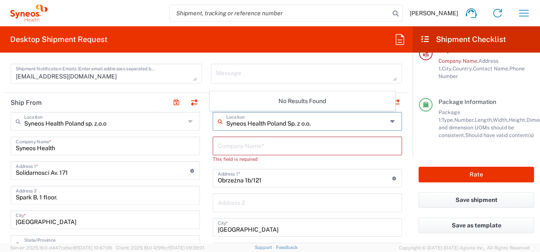
type input "Syneos Health Poland Sp. z o.o."
click at [231, 143] on input "text" at bounding box center [307, 145] width 179 height 15
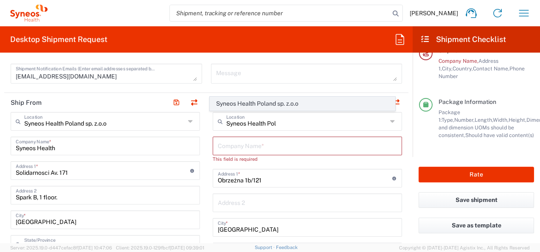
click at [267, 103] on span "Syneos Health Poland sp. z.o.o" at bounding box center [302, 103] width 184 height 13
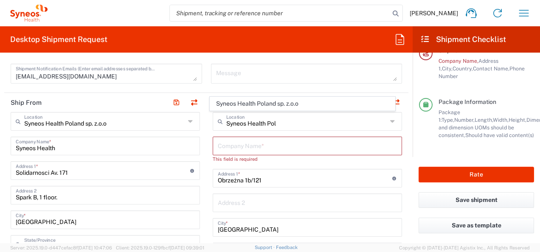
type input "Syneos Health Poland sp. z.o.o"
type input "171 al. Solidarności"
type input "Poland"
type input "00-877"
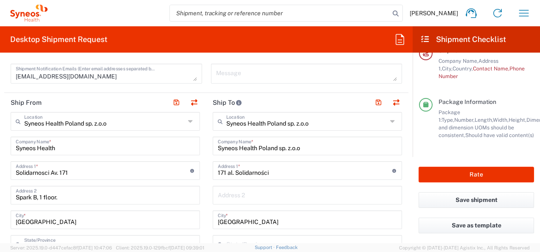
scroll to position [366, 0]
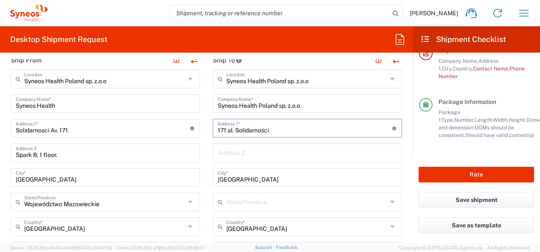
click at [278, 129] on input "171 al. Solidarności" at bounding box center [305, 127] width 174 height 15
type input "1"
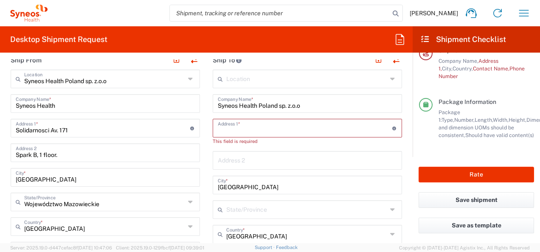
click at [266, 101] on input "Syneos Health Poland sp. z.o.o" at bounding box center [307, 102] width 179 height 15
drag, startPoint x: 251, startPoint y: 125, endPoint x: 254, endPoint y: 129, distance: 4.6
click at [251, 125] on input "text" at bounding box center [305, 127] width 174 height 15
type input "al. Solidarnosci 171"
type input "1p. Spark B"
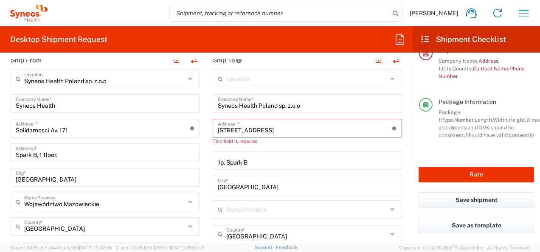
type input "222564170"
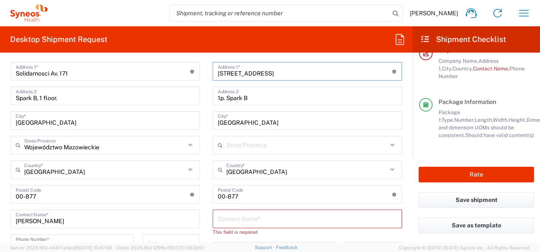
scroll to position [450, 0]
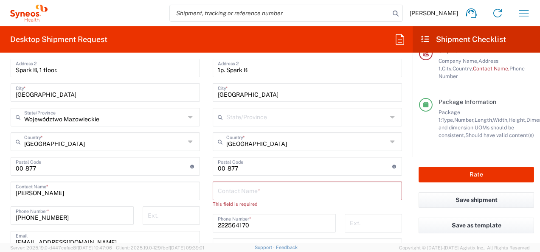
click at [233, 179] on div "Location Addison Whitney LLC-Morrisvile NC US Barcelona-Syneos Health BioSector…" at bounding box center [307, 191] width 189 height 413
drag, startPoint x: 232, startPoint y: 182, endPoint x: 232, endPoint y: 188, distance: 5.6
click at [232, 186] on input "text" at bounding box center [307, 190] width 179 height 15
type input "m"
type input "j"
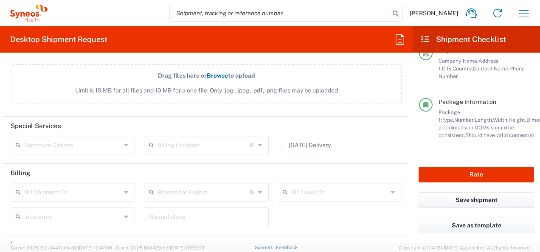
scroll to position [1172, 0]
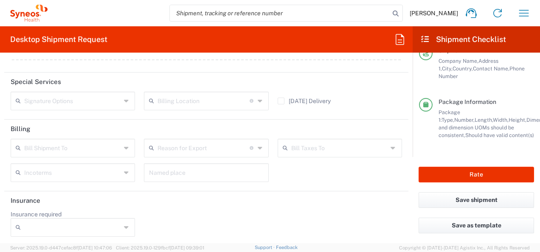
type input "Joanna Desperat"
click at [124, 172] on icon at bounding box center [127, 173] width 6 height 14
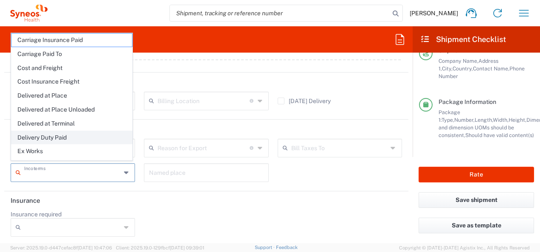
click at [49, 133] on span "Delivery Duty Paid" at bounding box center [71, 137] width 120 height 13
type input "Sender/Shipper"
type input "Delivery Duty Paid"
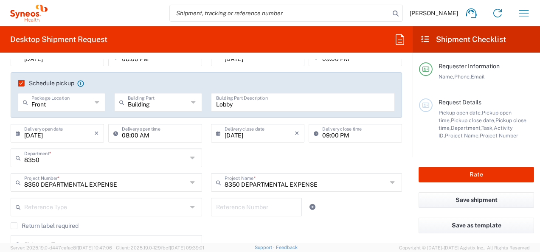
scroll to position [170, 0]
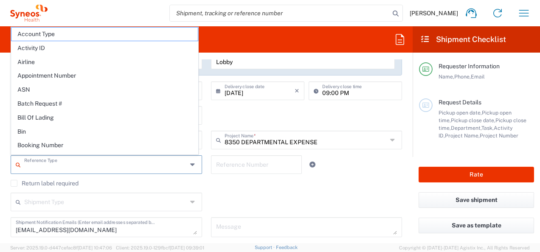
click at [65, 165] on input "text" at bounding box center [105, 164] width 163 height 15
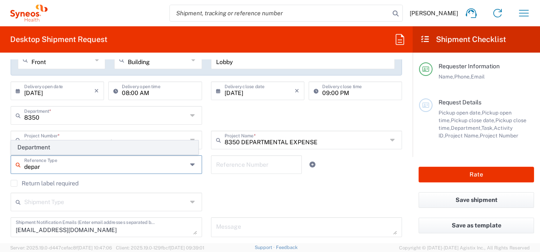
click at [76, 146] on span "Department" at bounding box center [104, 147] width 186 height 13
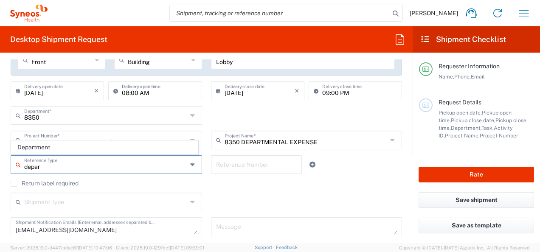
type input "Department"
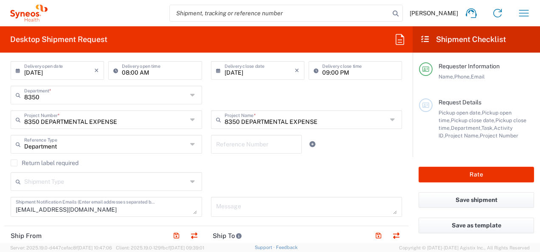
scroll to position [196, 0]
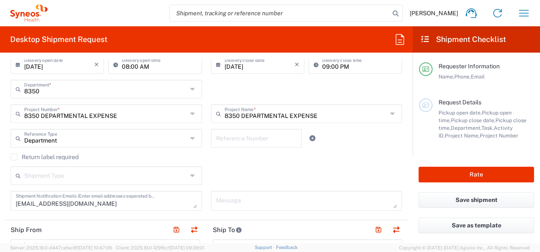
click at [191, 177] on icon at bounding box center [193, 176] width 7 height 14
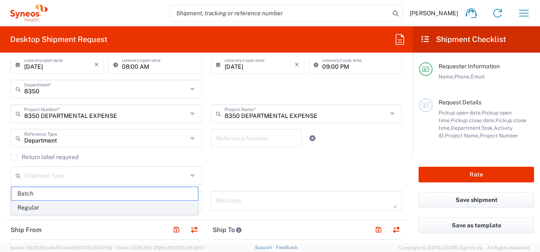
click at [110, 203] on span "Regular" at bounding box center [104, 207] width 186 height 13
type input "Regular"
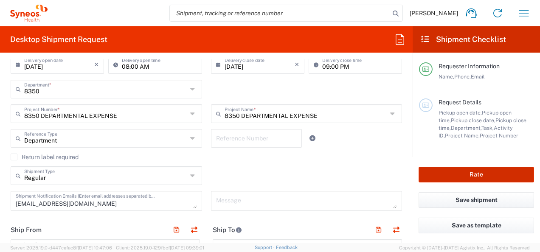
click at [475, 177] on button "Rate" at bounding box center [475, 175] width 115 height 16
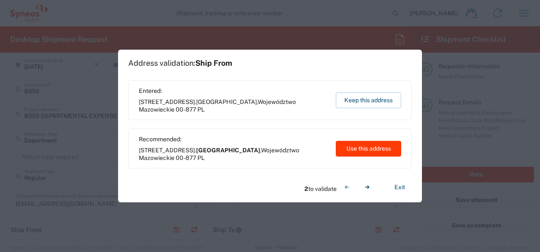
click at [353, 145] on button "Use this address" at bounding box center [368, 149] width 65 height 16
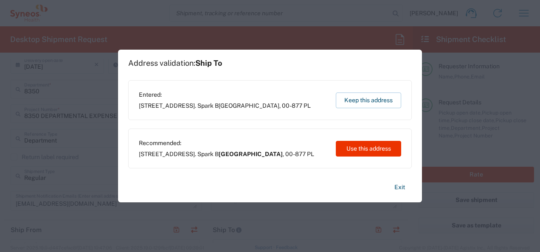
drag, startPoint x: 362, startPoint y: 146, endPoint x: 361, endPoint y: 159, distance: 12.4
click at [362, 147] on button "Use this address" at bounding box center [368, 149] width 65 height 16
type input "Warszawa"
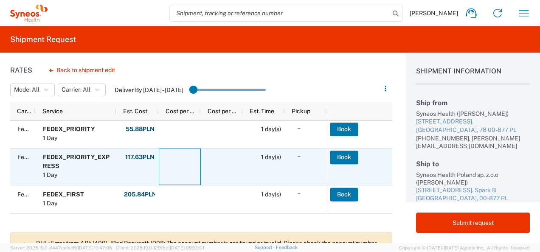
click at [185, 179] on div at bounding box center [180, 166] width 42 height 36
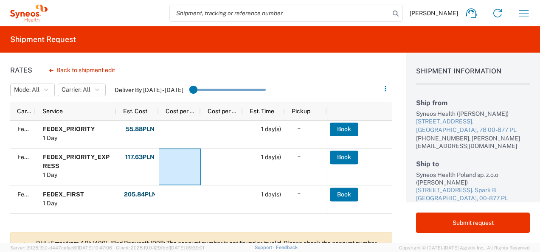
click at [328, 73] on div "Rates Back to shipment edit Mode: All All SMAL Carrier: All All FedEx Express D…" at bounding box center [196, 148] width 392 height 190
click at [67, 68] on button "Back to shipment edit" at bounding box center [81, 70] width 79 height 15
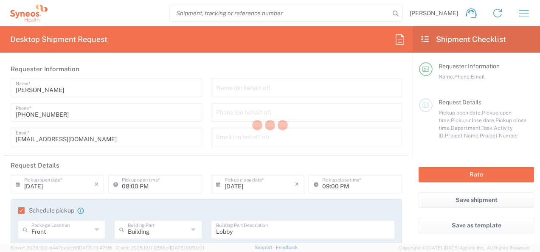
type input "8350"
type input "8350 DEPARTMENTAL EXPENSE"
type input "Województwo Mazowieckie"
type input "Envelope"
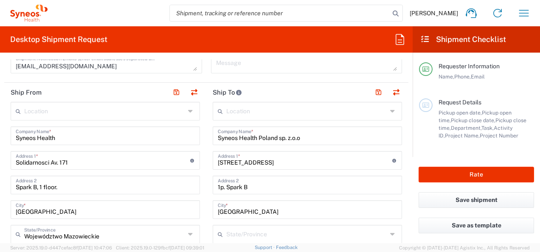
scroll to position [323, 0]
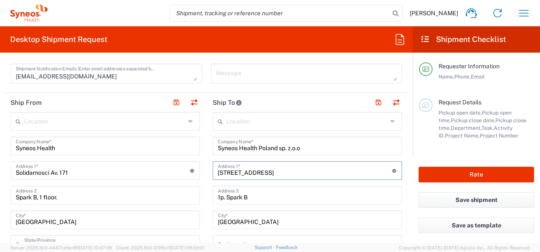
click at [277, 169] on input "al. Solidarnosci 171" at bounding box center [305, 169] width 174 height 15
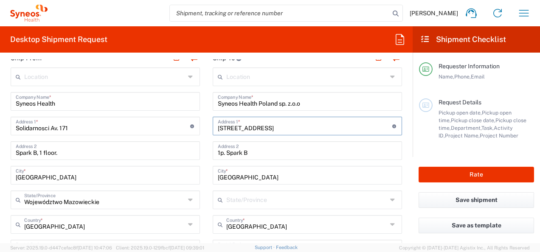
scroll to position [408, 0]
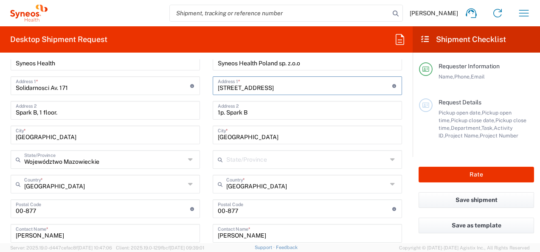
type input "al. Solidarnosci 173"
drag, startPoint x: 257, startPoint y: 112, endPoint x: 251, endPoint y: 106, distance: 8.1
click at [256, 112] on input "1p. Spark B" at bounding box center [307, 109] width 179 height 15
type input "1"
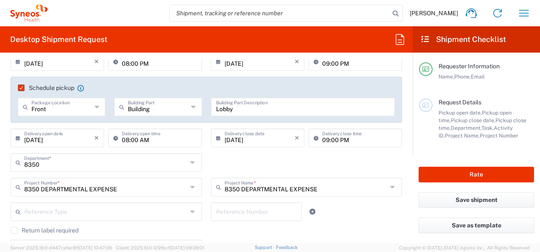
scroll to position [111, 0]
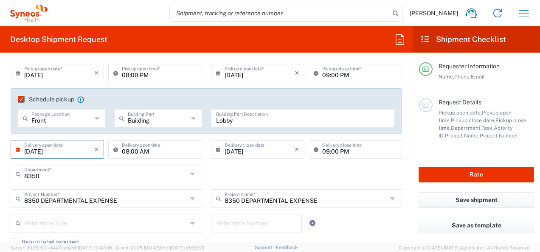
click at [66, 153] on input "09/23/2025" at bounding box center [59, 148] width 70 height 15
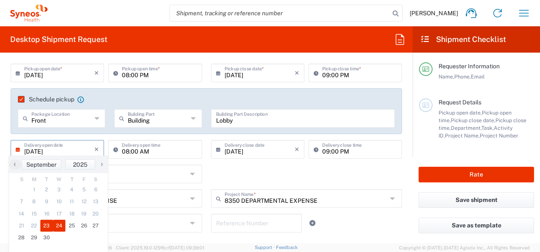
click at [59, 225] on span "24" at bounding box center [59, 226] width 13 height 12
type input "09/24/2025"
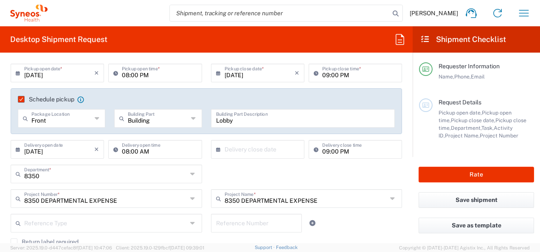
click at [274, 153] on input "text" at bounding box center [259, 148] width 70 height 15
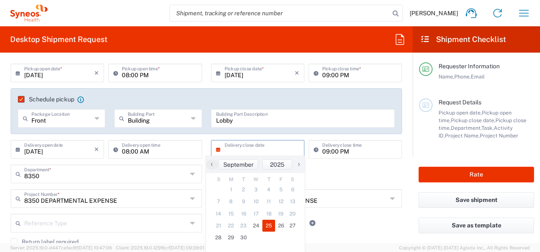
click at [267, 224] on span "25" at bounding box center [268, 226] width 13 height 12
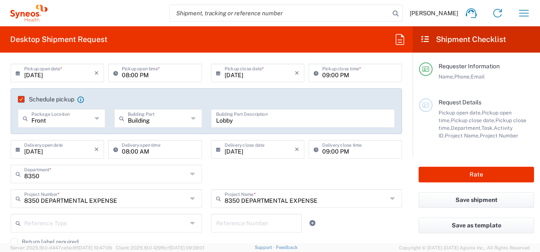
click at [246, 154] on input "09/25/2025" at bounding box center [259, 148] width 70 height 15
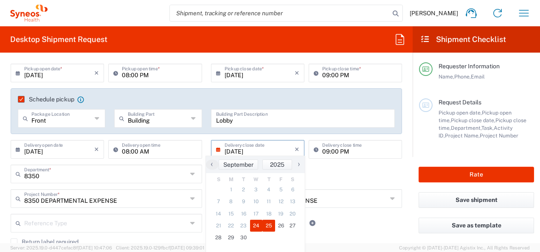
click at [253, 222] on span "24" at bounding box center [256, 226] width 13 height 12
type input "09/24/2025"
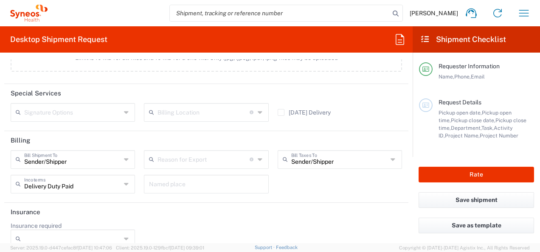
scroll to position [1172, 0]
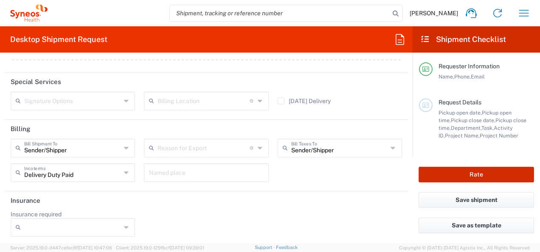
click at [461, 177] on button "Rate" at bounding box center [475, 175] width 115 height 16
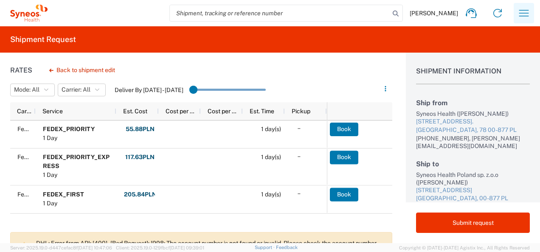
click at [524, 9] on icon "button" at bounding box center [524, 13] width 14 height 14
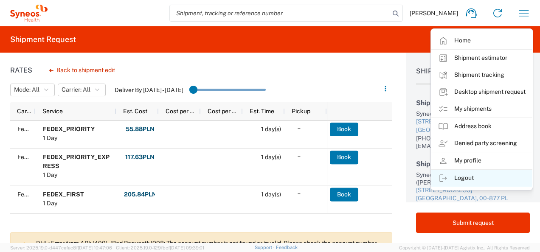
click at [462, 179] on link "Logout" at bounding box center [481, 178] width 101 height 17
